Goal: Information Seeking & Learning: Learn about a topic

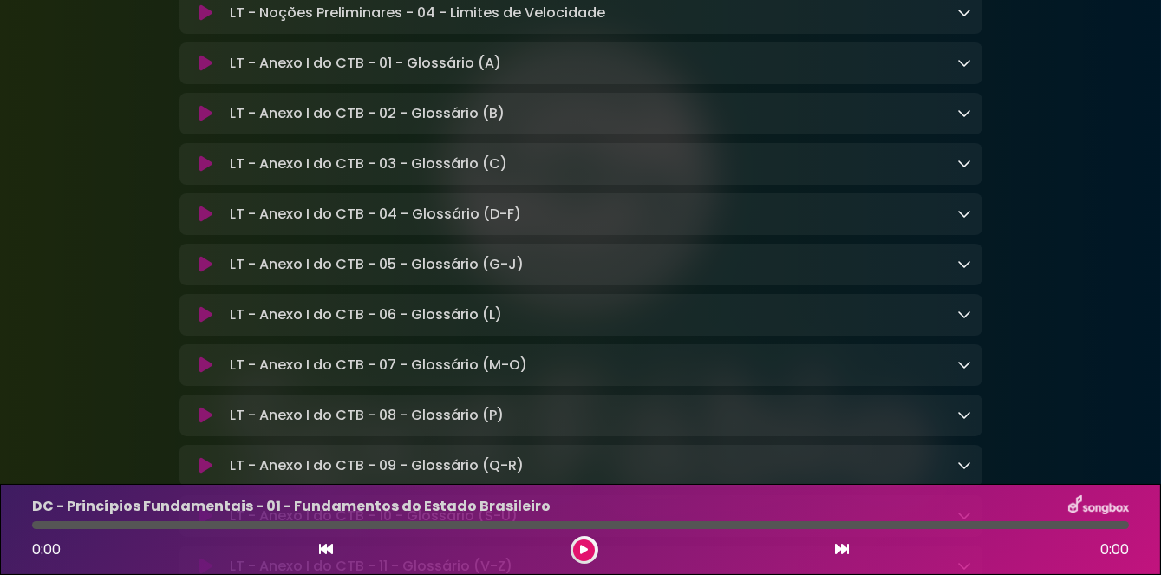
scroll to position [11986, 0]
click at [201, 23] on icon at bounding box center [205, 13] width 13 height 17
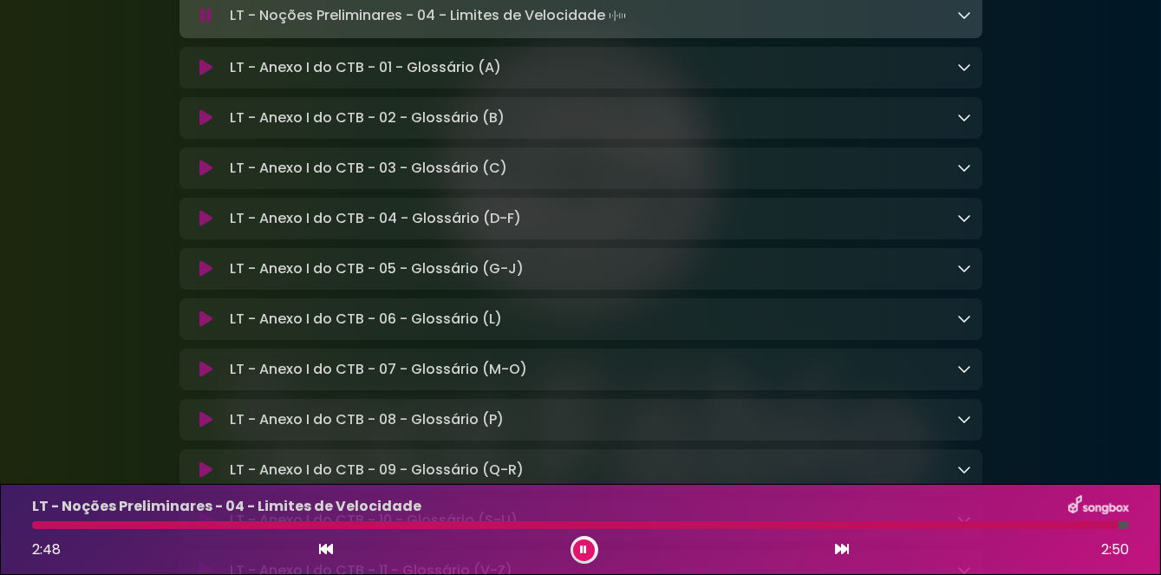
click at [255, 78] on p "LT - Anexo I do CTB - 01 - Glossário (A) Loading Track..." at bounding box center [365, 67] width 271 height 21
click at [247, 88] on div "LT - Anexo I do CTB - 01 - Glossário (A) Loading Track..." at bounding box center [580, 68] width 803 height 42
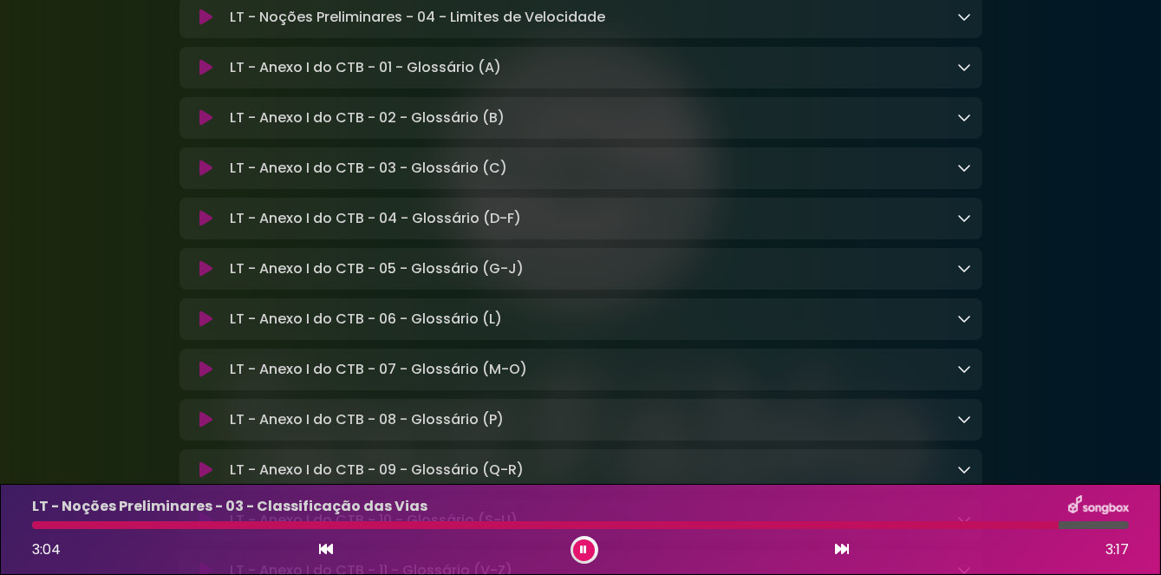
click at [63, 528] on div at bounding box center [545, 525] width 1027 height 8
click at [52, 523] on div at bounding box center [512, 525] width 961 height 8
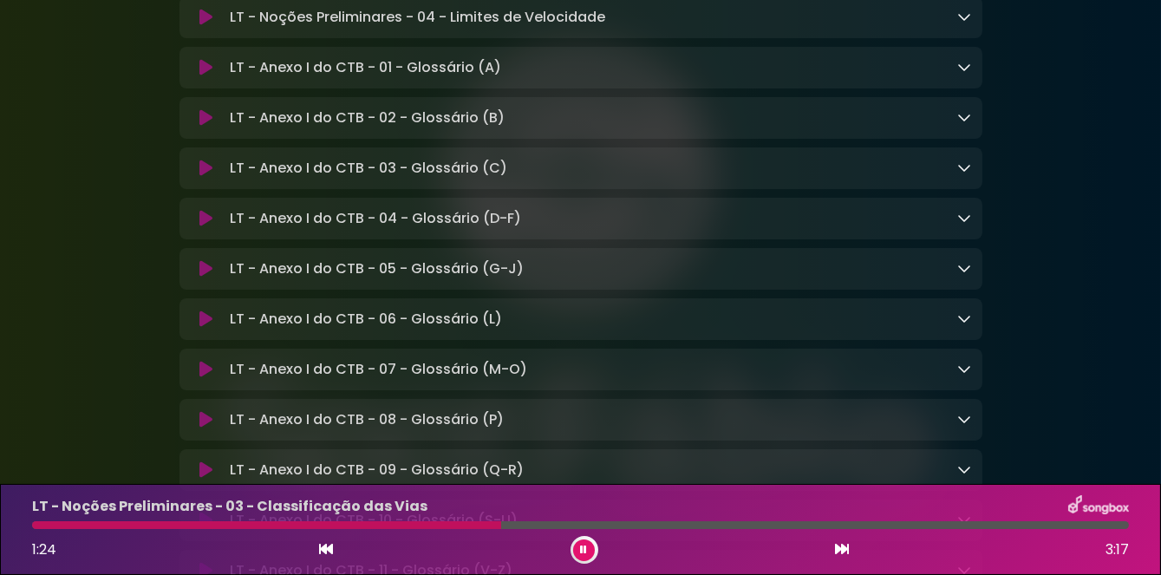
click at [397, 525] on div at bounding box center [266, 525] width 469 height 8
click at [414, 527] on div at bounding box center [244, 525] width 424 height 8
click at [374, 521] on div at bounding box center [263, 525] width 462 height 8
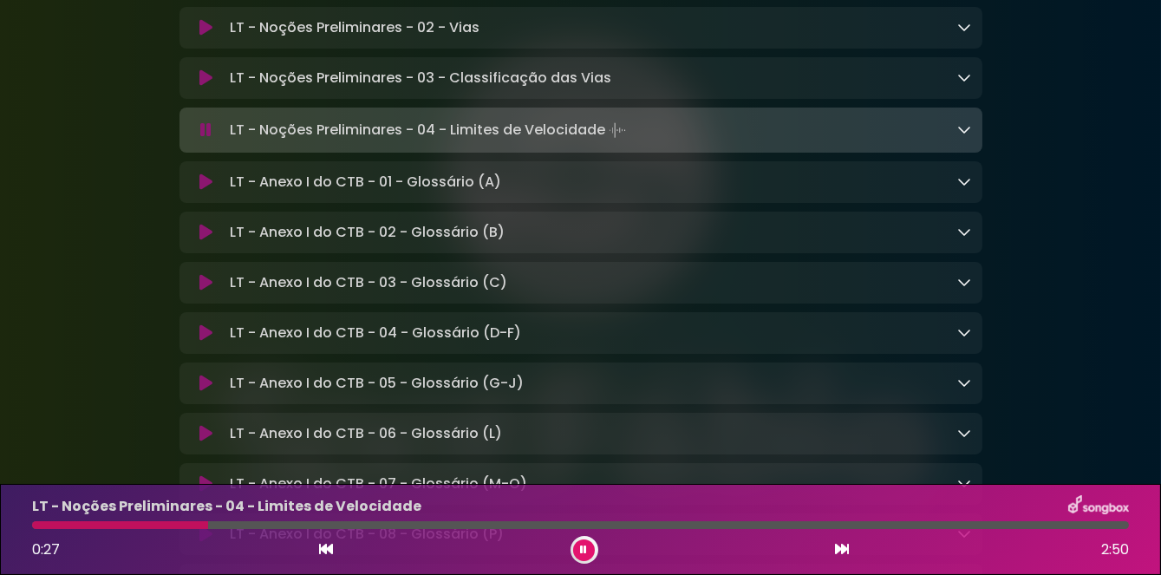
scroll to position [11874, 0]
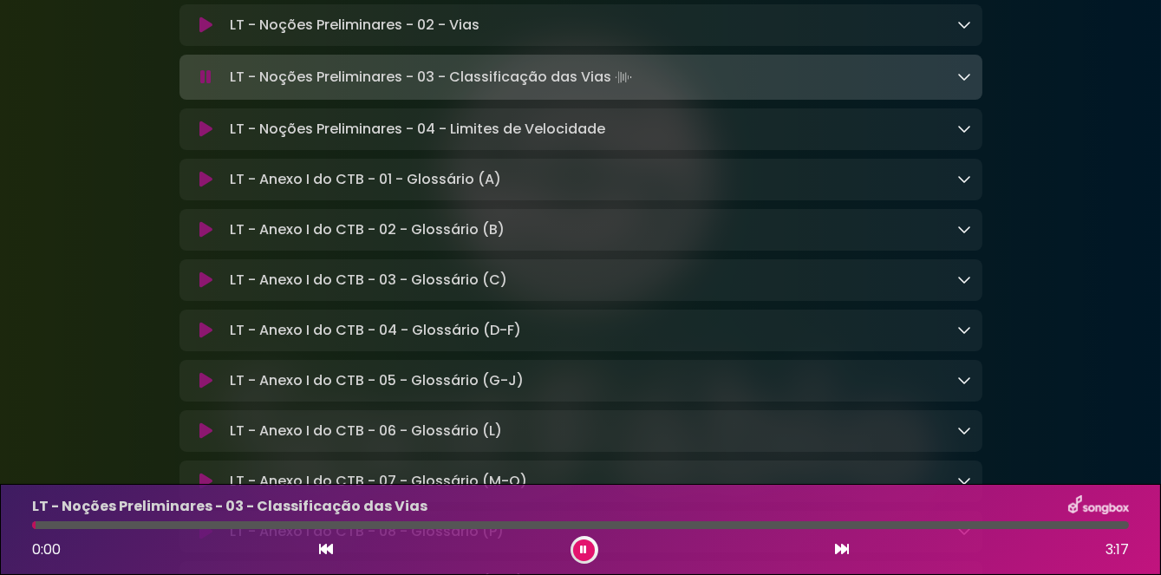
click at [219, 34] on button at bounding box center [206, 24] width 33 height 17
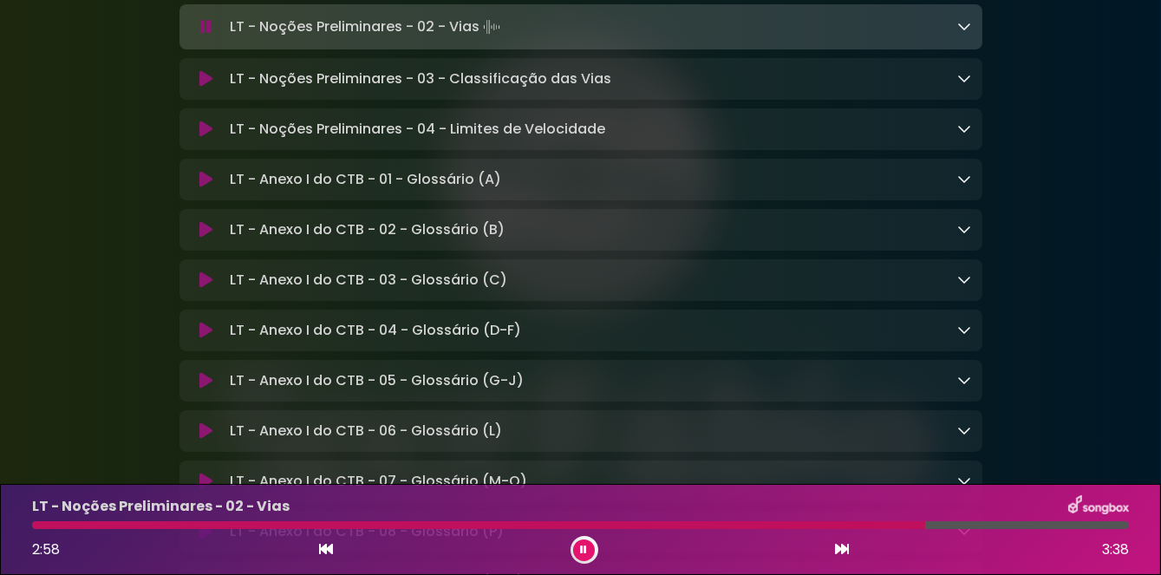
click at [46, 523] on div at bounding box center [478, 525] width 893 height 8
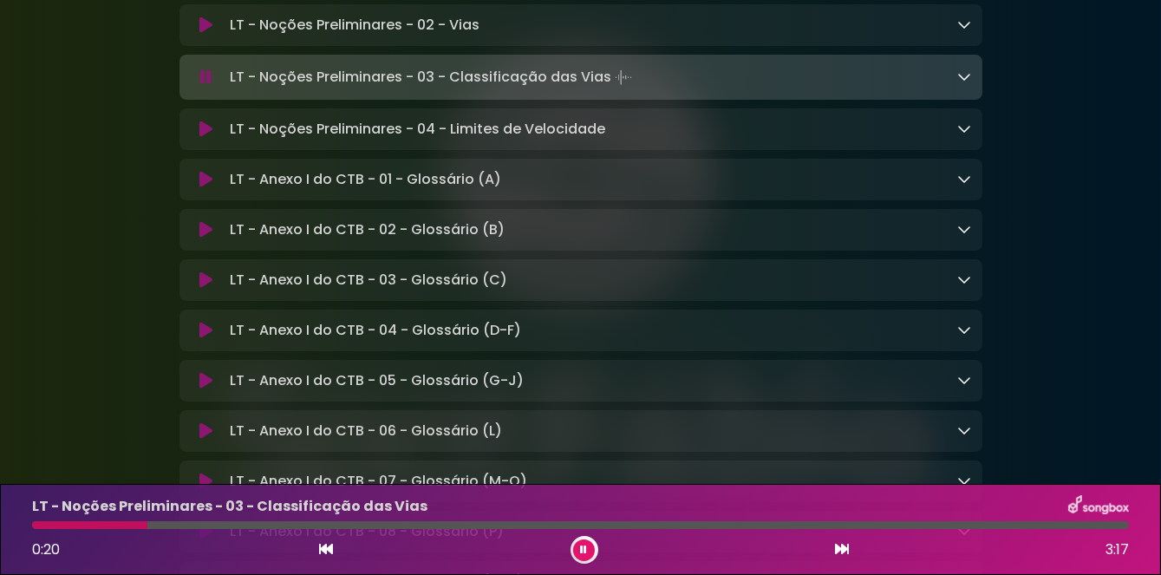
click at [221, 34] on button at bounding box center [206, 24] width 33 height 17
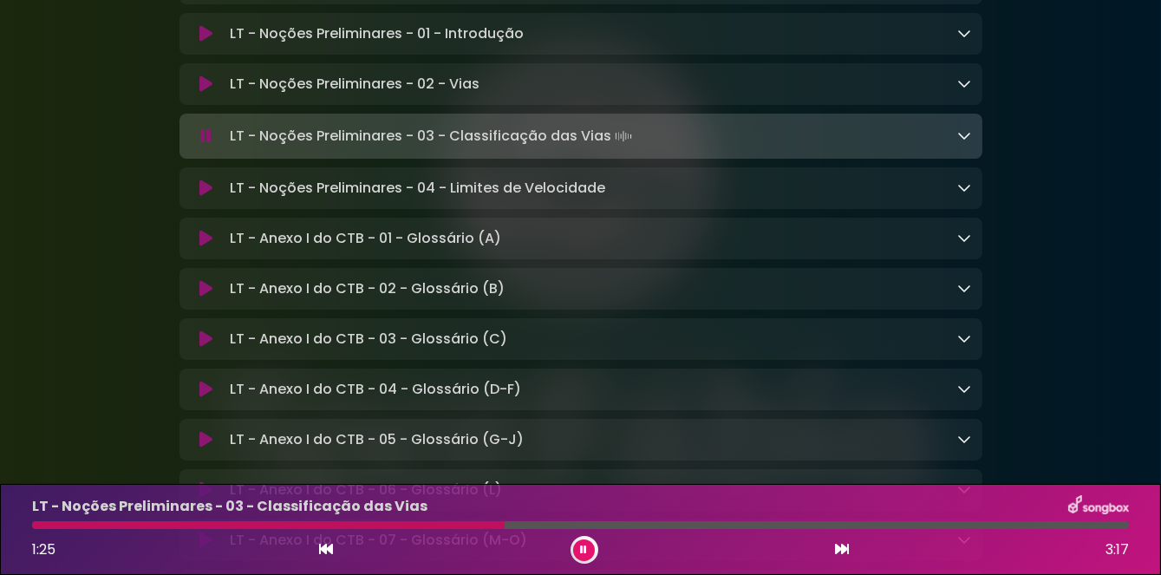
scroll to position [11793, 0]
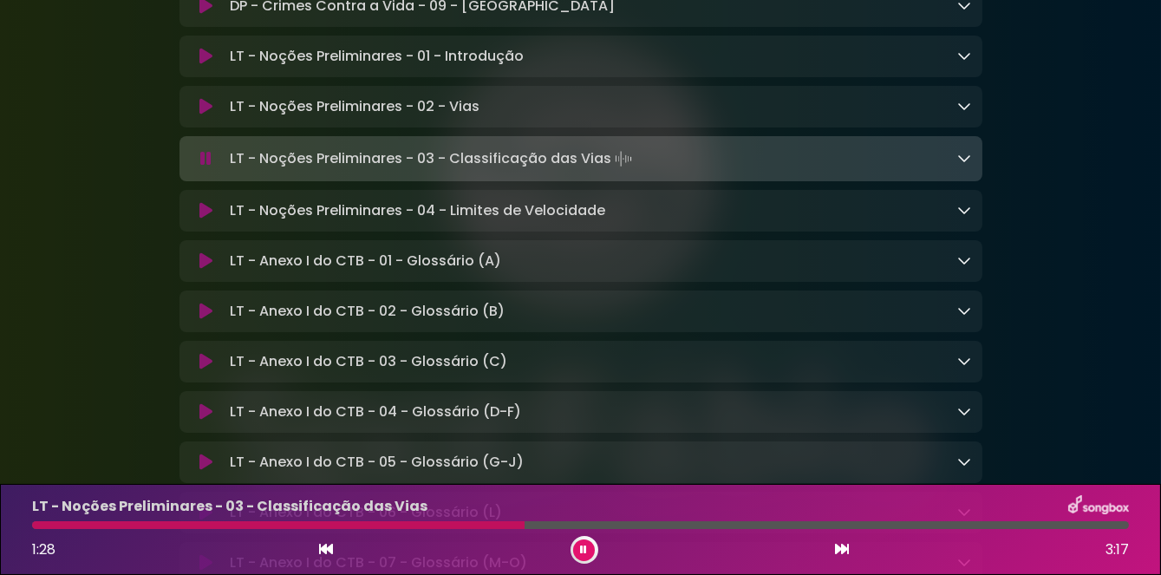
click at [251, 67] on p "LT - Noções Preliminares - 01 - Introdução Loading Track..." at bounding box center [377, 56] width 294 height 21
click at [234, 67] on p "LT - Noções Preliminares - 01 - Introdução Loading Track..." at bounding box center [377, 56] width 294 height 21
click at [192, 65] on button at bounding box center [206, 56] width 33 height 17
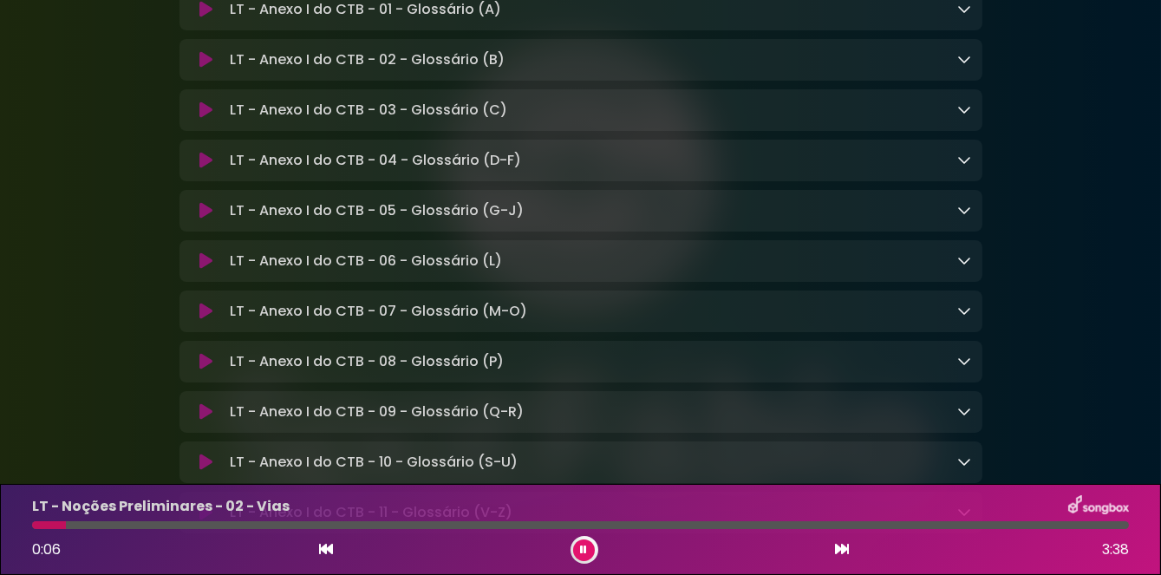
scroll to position [12046, 0]
click at [583, 550] on icon at bounding box center [584, 549] width 8 height 10
